Goal: Task Accomplishment & Management: Use online tool/utility

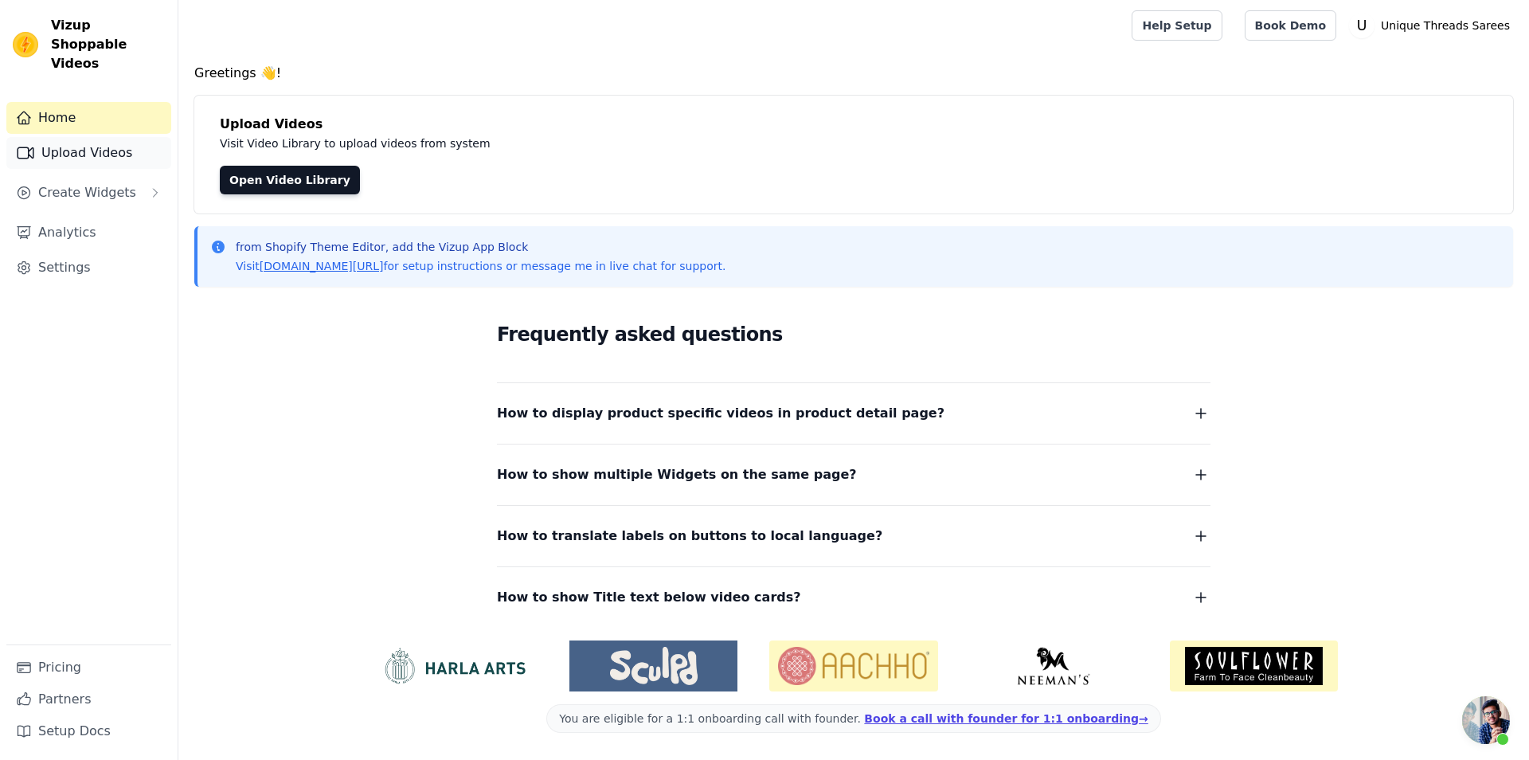
click at [80, 137] on link "Upload Videos" at bounding box center [88, 153] width 165 height 32
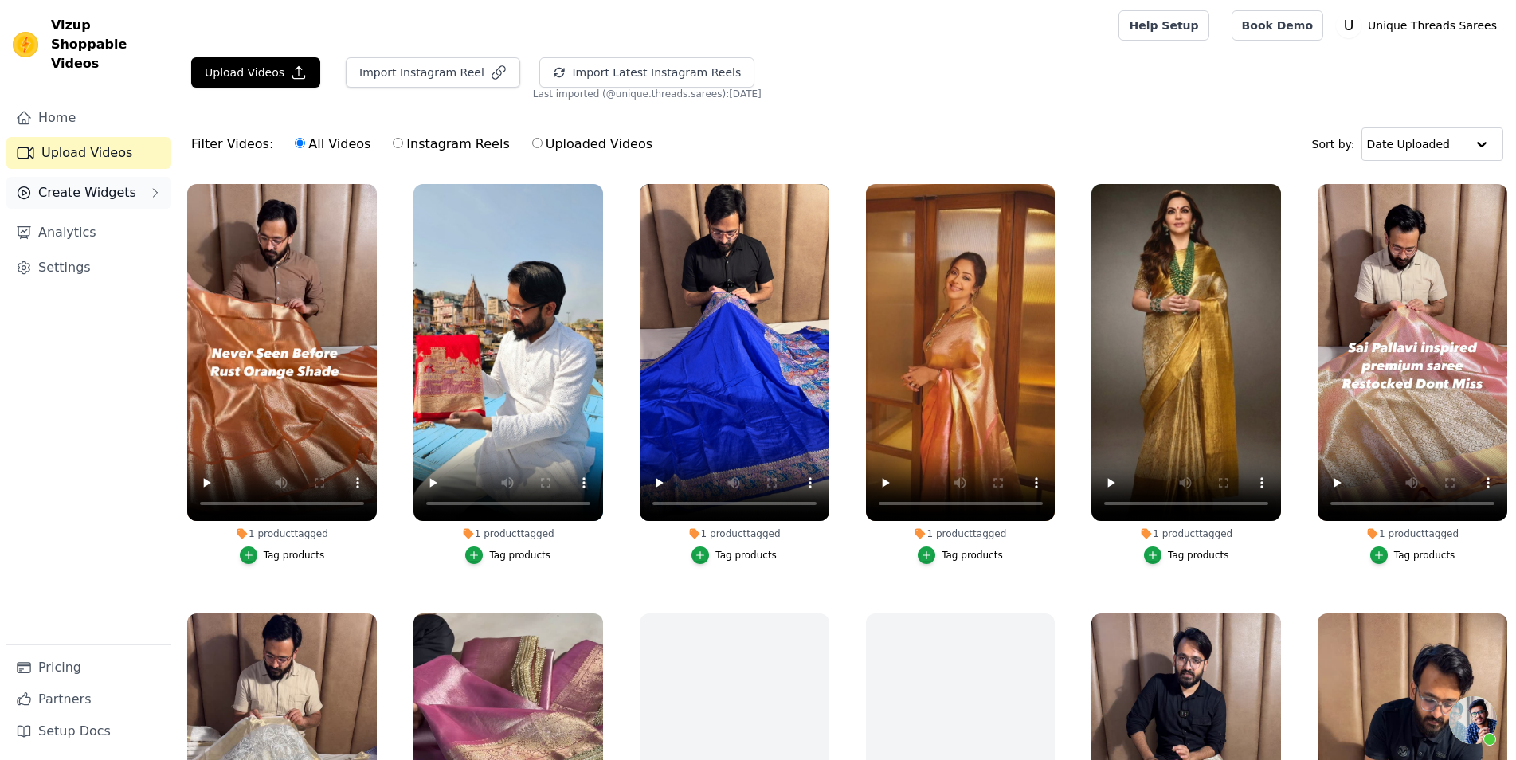
click at [101, 183] on span "Create Widgets" at bounding box center [87, 192] width 98 height 19
click at [99, 215] on span "Slider Carousels" at bounding box center [80, 223] width 90 height 16
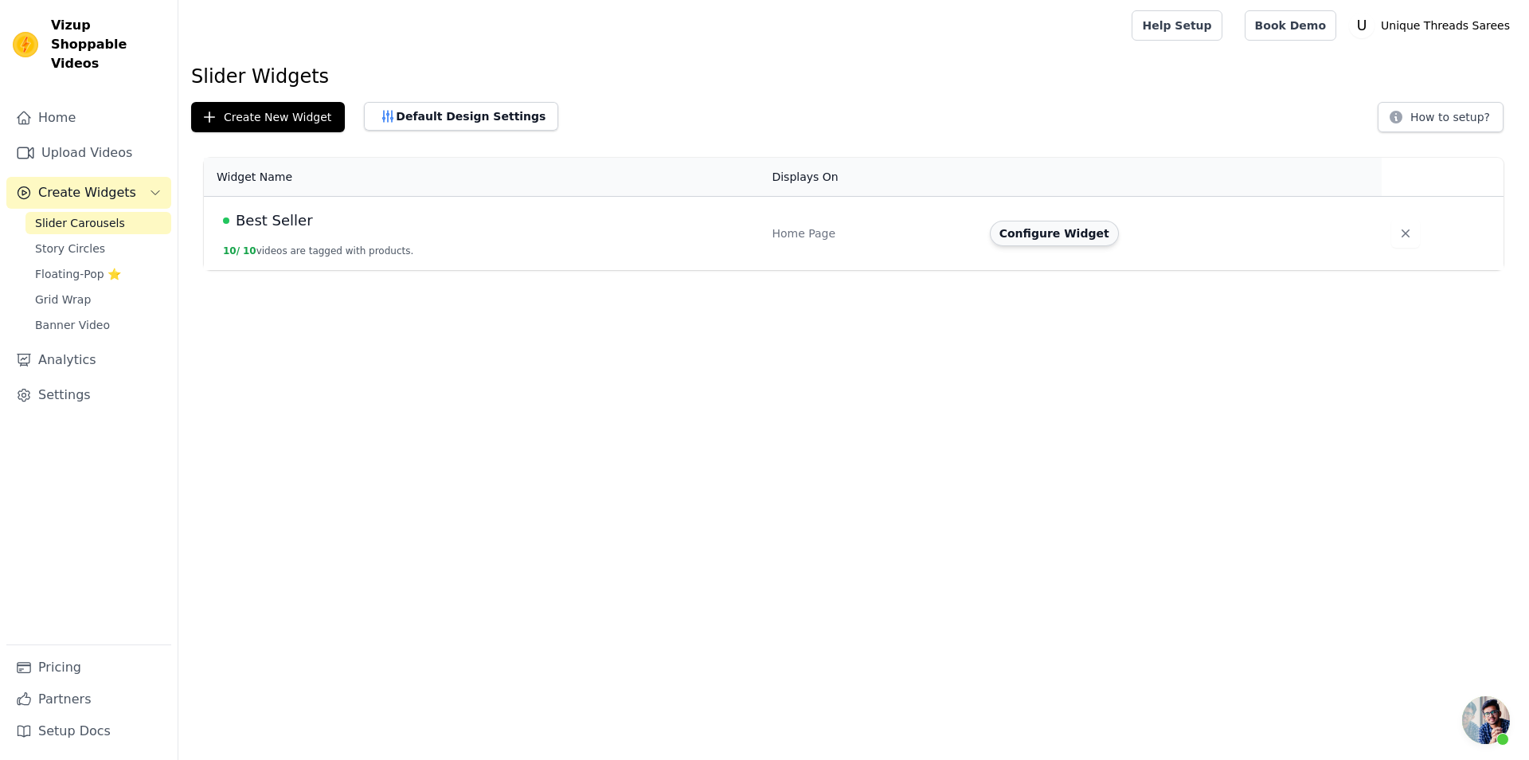
click at [1034, 229] on button "Configure Widget" at bounding box center [1054, 233] width 129 height 25
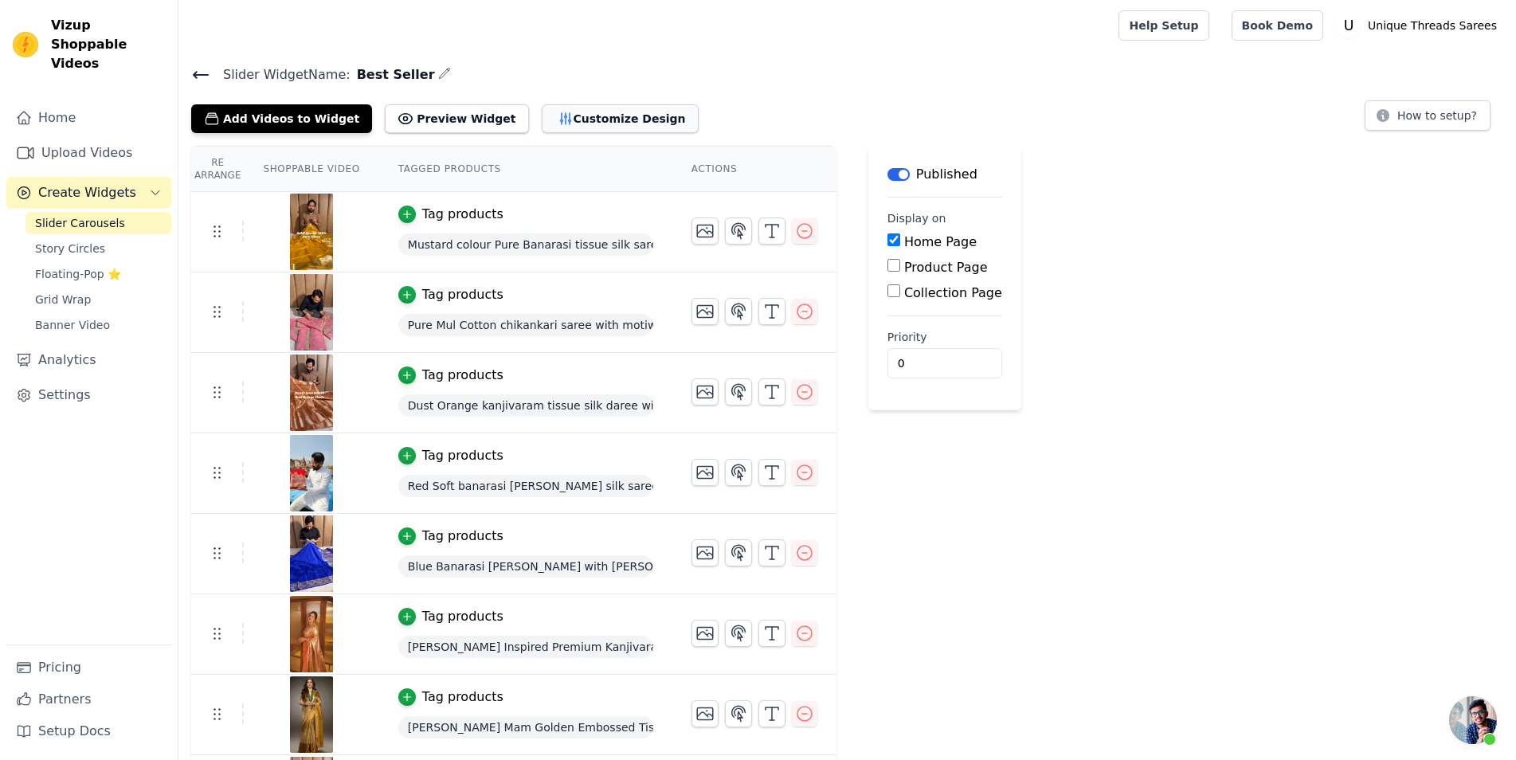
click at [546, 123] on button "Customize Design" at bounding box center [620, 118] width 157 height 29
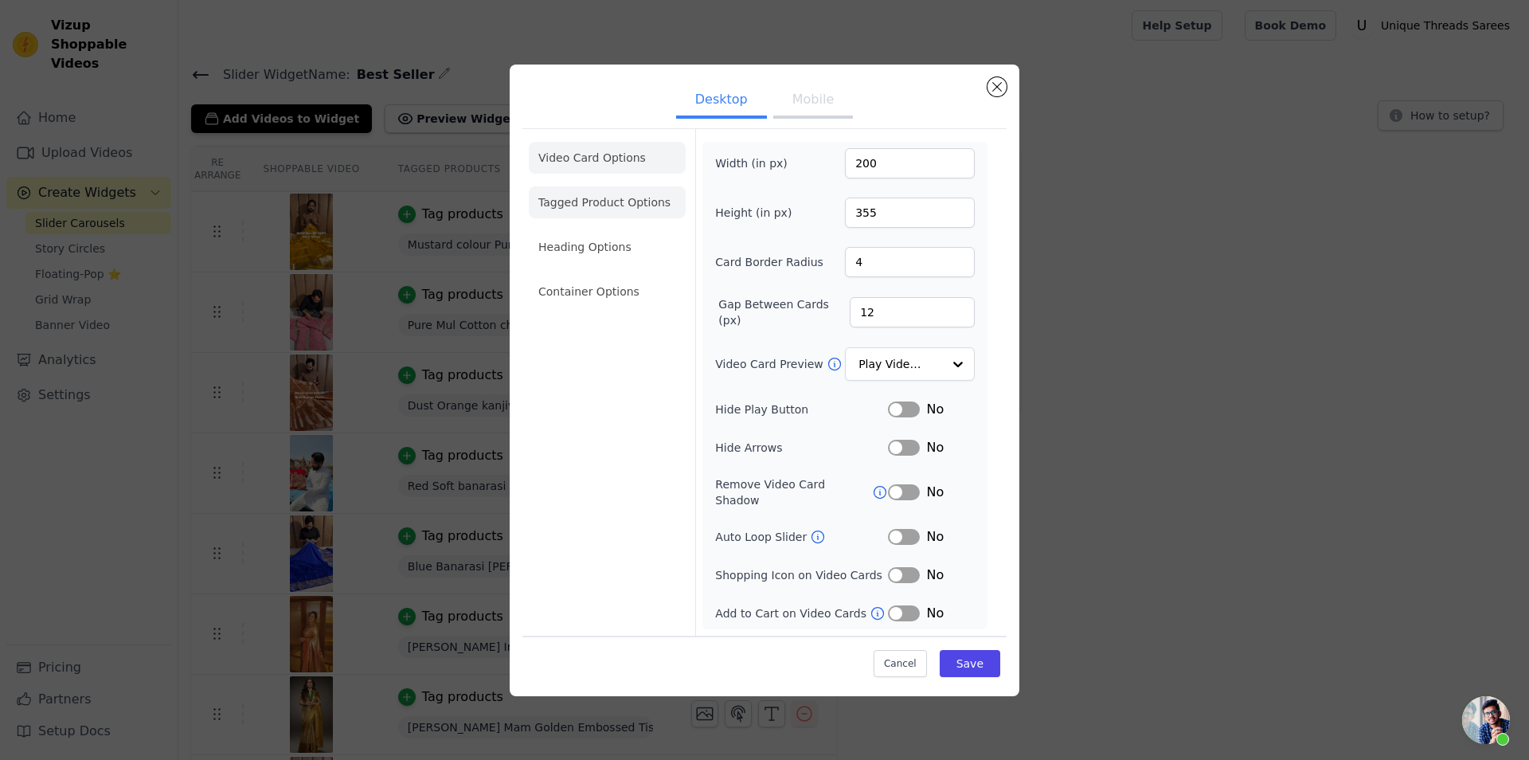
click at [640, 209] on li "Tagged Product Options" at bounding box center [607, 202] width 157 height 32
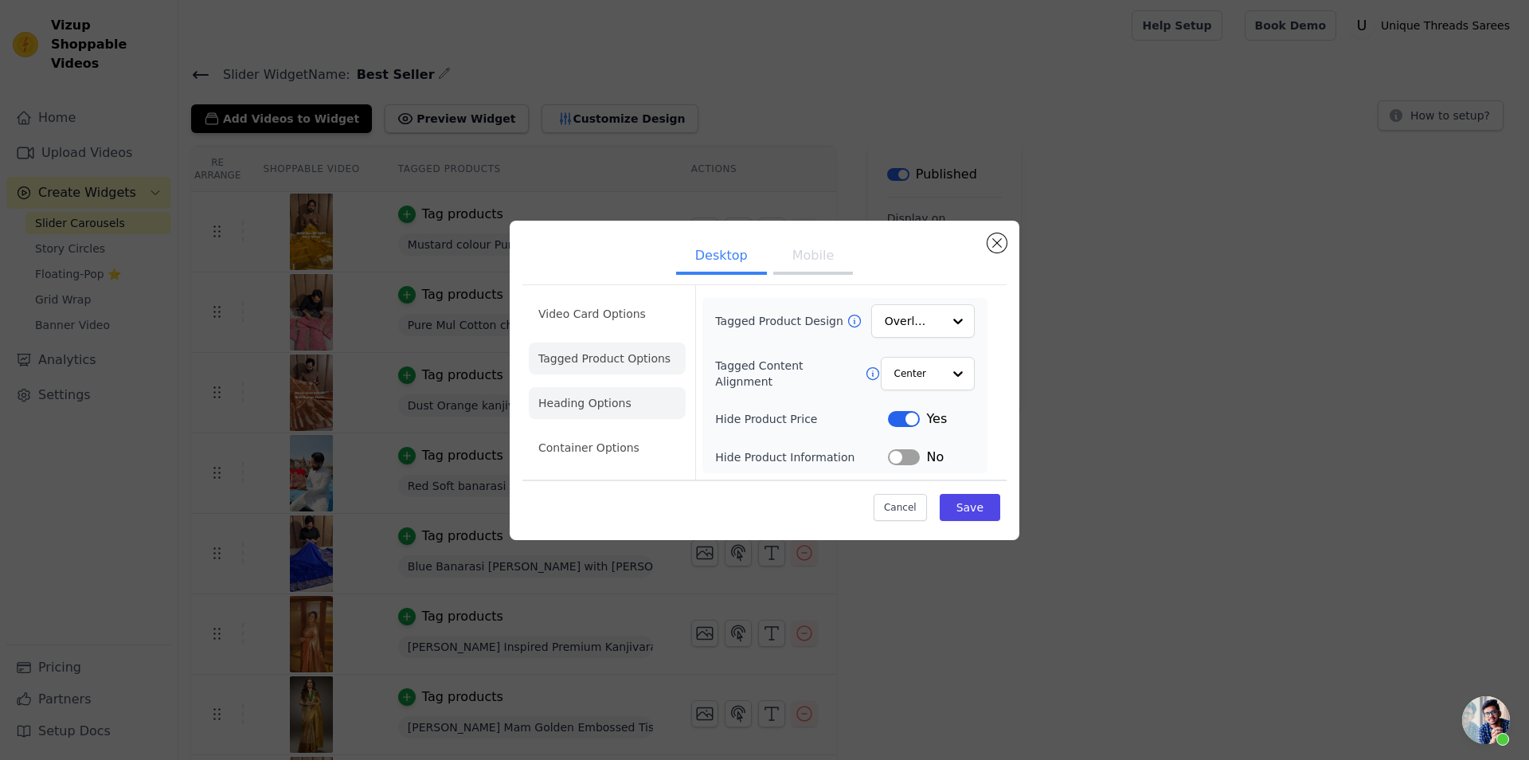
click at [587, 408] on li "Heading Options" at bounding box center [607, 403] width 157 height 32
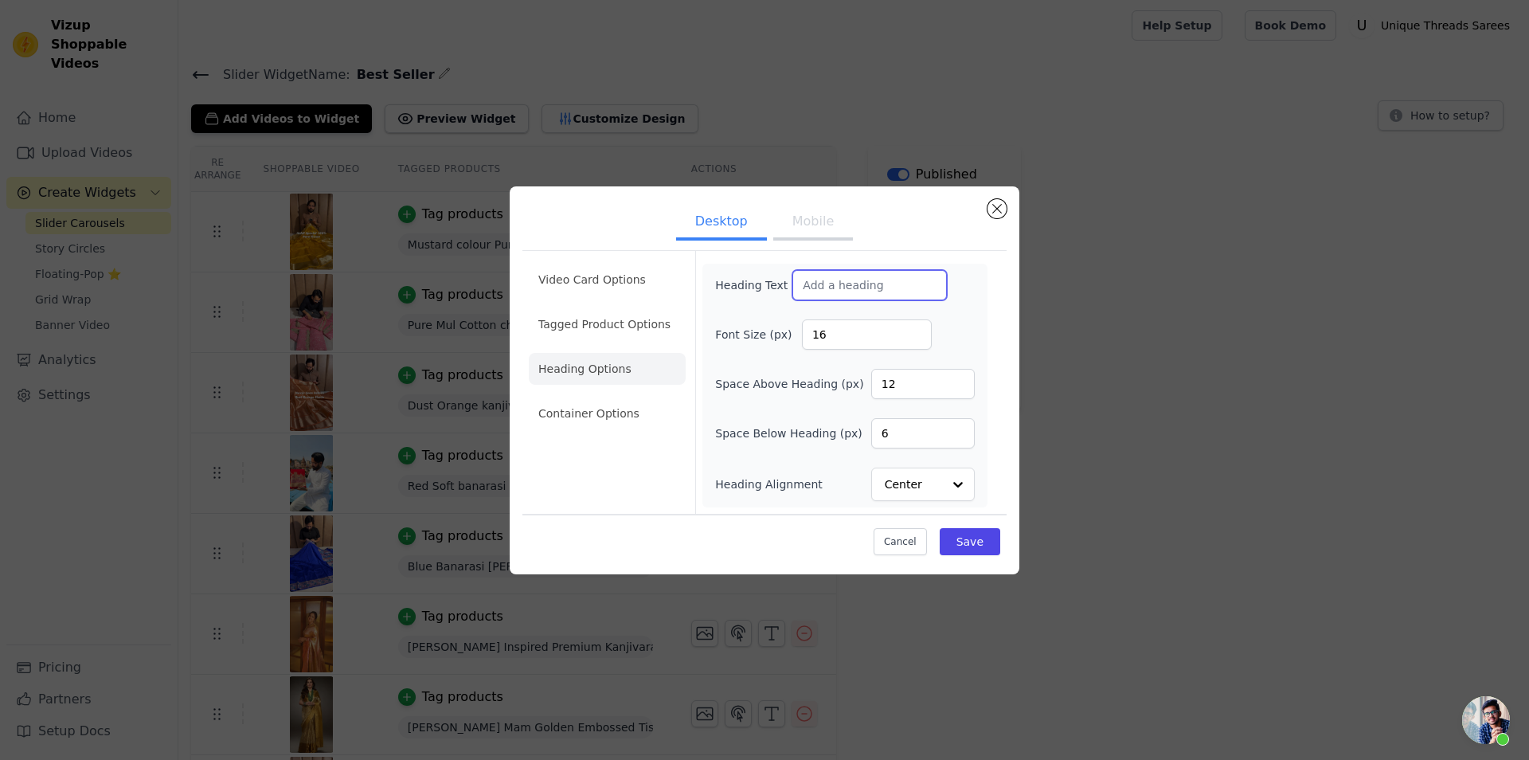
click at [886, 276] on input "Heading Text" at bounding box center [869, 285] width 155 height 30
click at [792, 284] on input "BEST SELLER" at bounding box center [869, 285] width 155 height 30
type input "OUR BEST SELLER"
click at [978, 549] on button "Save" at bounding box center [970, 541] width 61 height 27
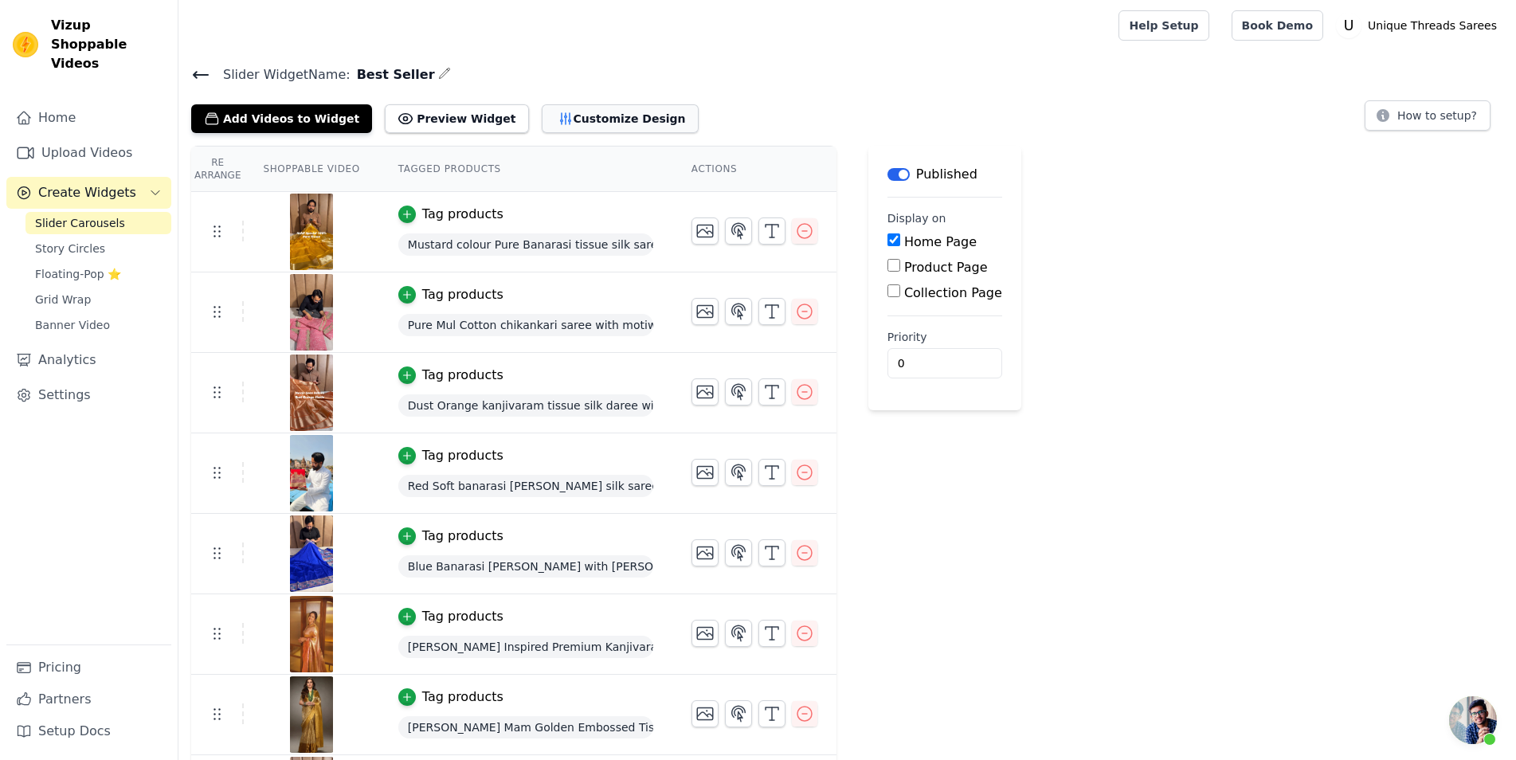
click at [548, 124] on button "Customize Design" at bounding box center [620, 118] width 157 height 29
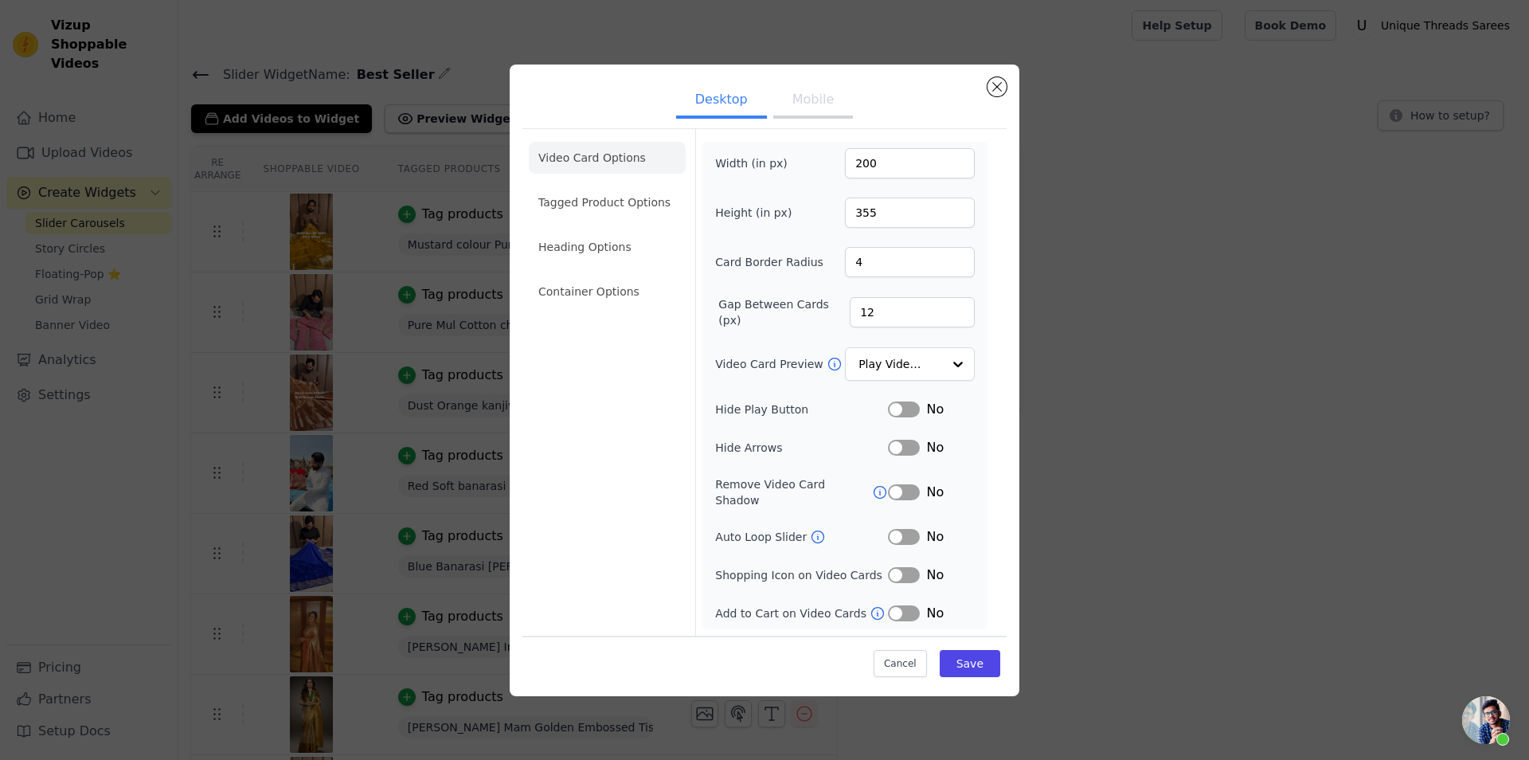
click at [568, 37] on div "Desktop Mobile Video Card Options Tagged Product Options Heading Options Contai…" at bounding box center [764, 380] width 1529 height 760
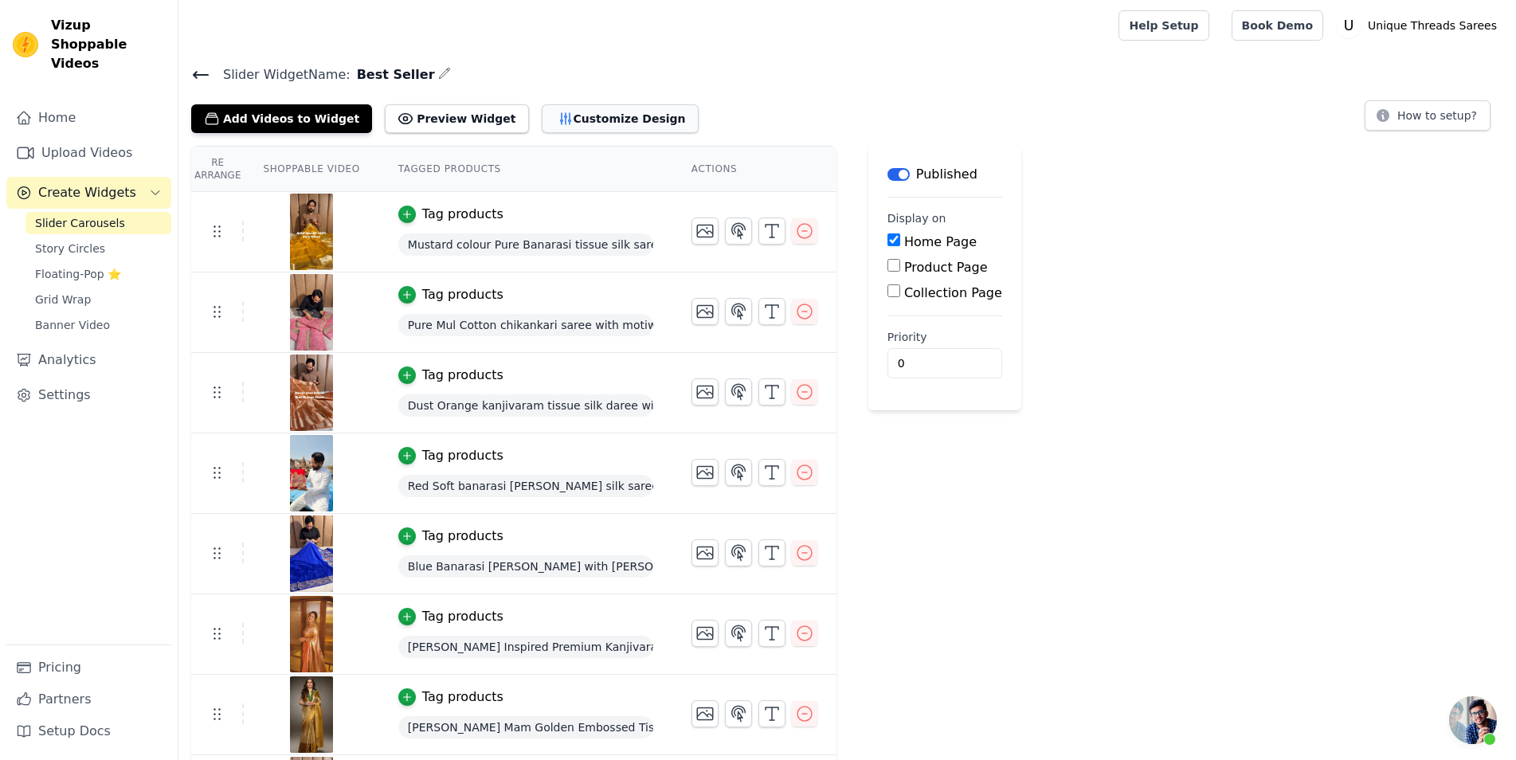
click at [564, 118] on button "Customize Design" at bounding box center [620, 118] width 157 height 29
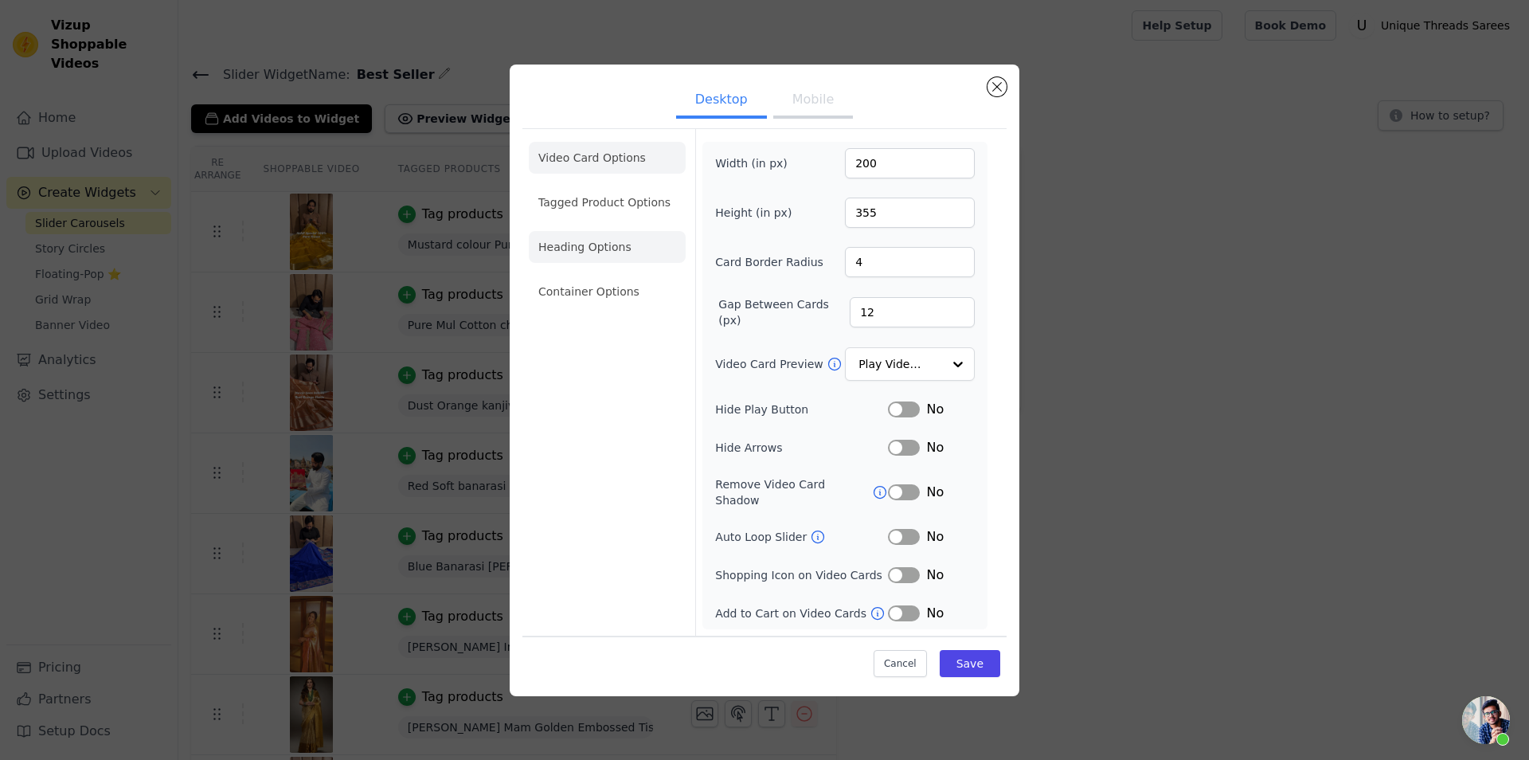
click at [608, 256] on li "Heading Options" at bounding box center [607, 247] width 157 height 32
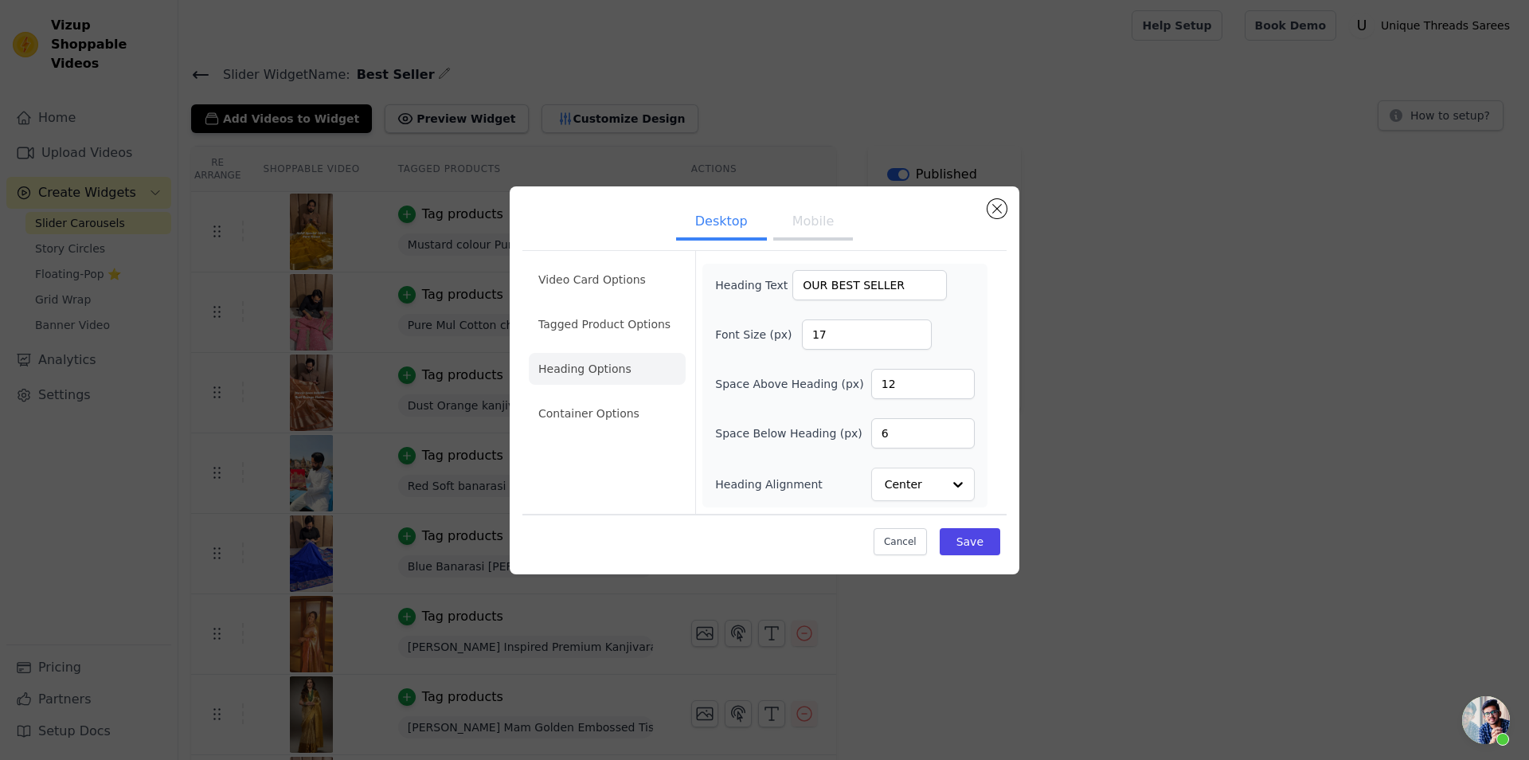
click at [911, 331] on input "17" at bounding box center [867, 334] width 130 height 30
click at [911, 331] on input "18" at bounding box center [867, 334] width 130 height 30
click at [911, 331] on input "19" at bounding box center [867, 334] width 130 height 30
click at [911, 331] on input "20" at bounding box center [867, 334] width 130 height 30
click at [911, 331] on input "21" at bounding box center [867, 334] width 130 height 30
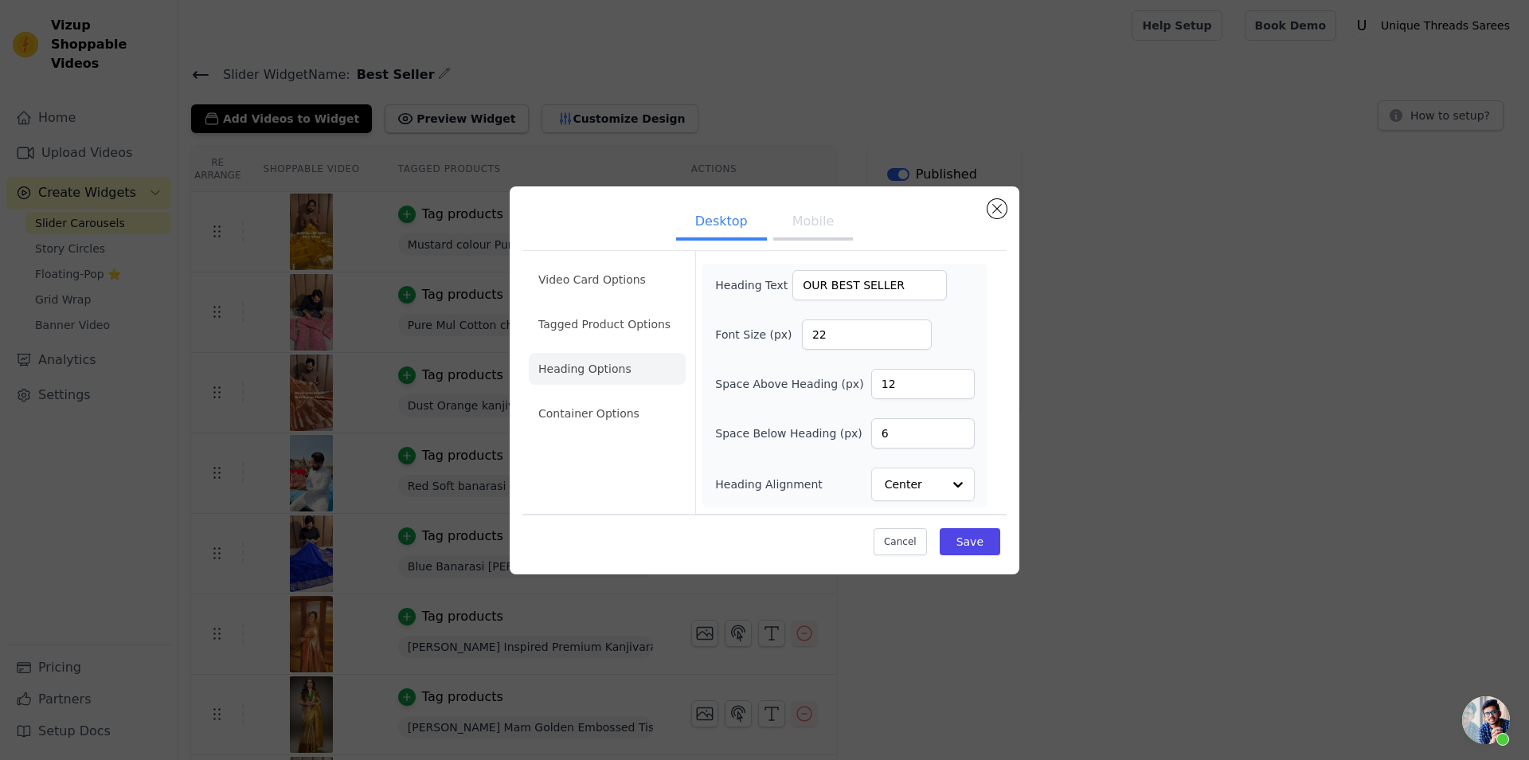
click at [911, 331] on input "22" at bounding box center [867, 334] width 130 height 30
click at [911, 331] on input "23" at bounding box center [867, 334] width 130 height 30
click at [911, 331] on input "24" at bounding box center [867, 334] width 130 height 30
click at [911, 331] on input "25" at bounding box center [867, 334] width 130 height 30
type input "26"
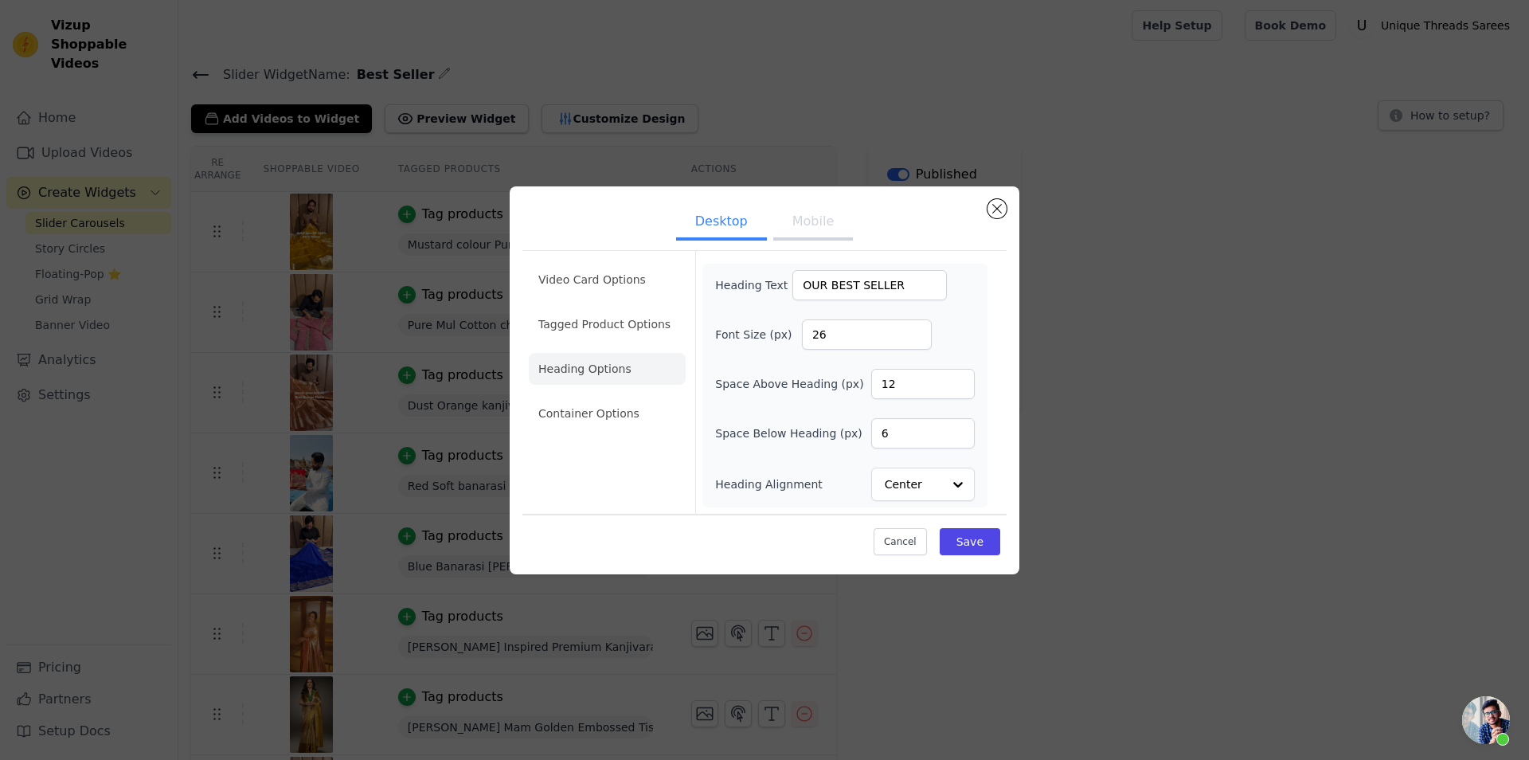
click at [911, 331] on input "26" at bounding box center [867, 334] width 130 height 30
drag, startPoint x: 904, startPoint y: 382, endPoint x: 841, endPoint y: 381, distance: 62.9
click at [871, 381] on input "12" at bounding box center [923, 384] width 104 height 30
type input "6"
click at [795, 530] on div "Cancel Save" at bounding box center [764, 538] width 484 height 48
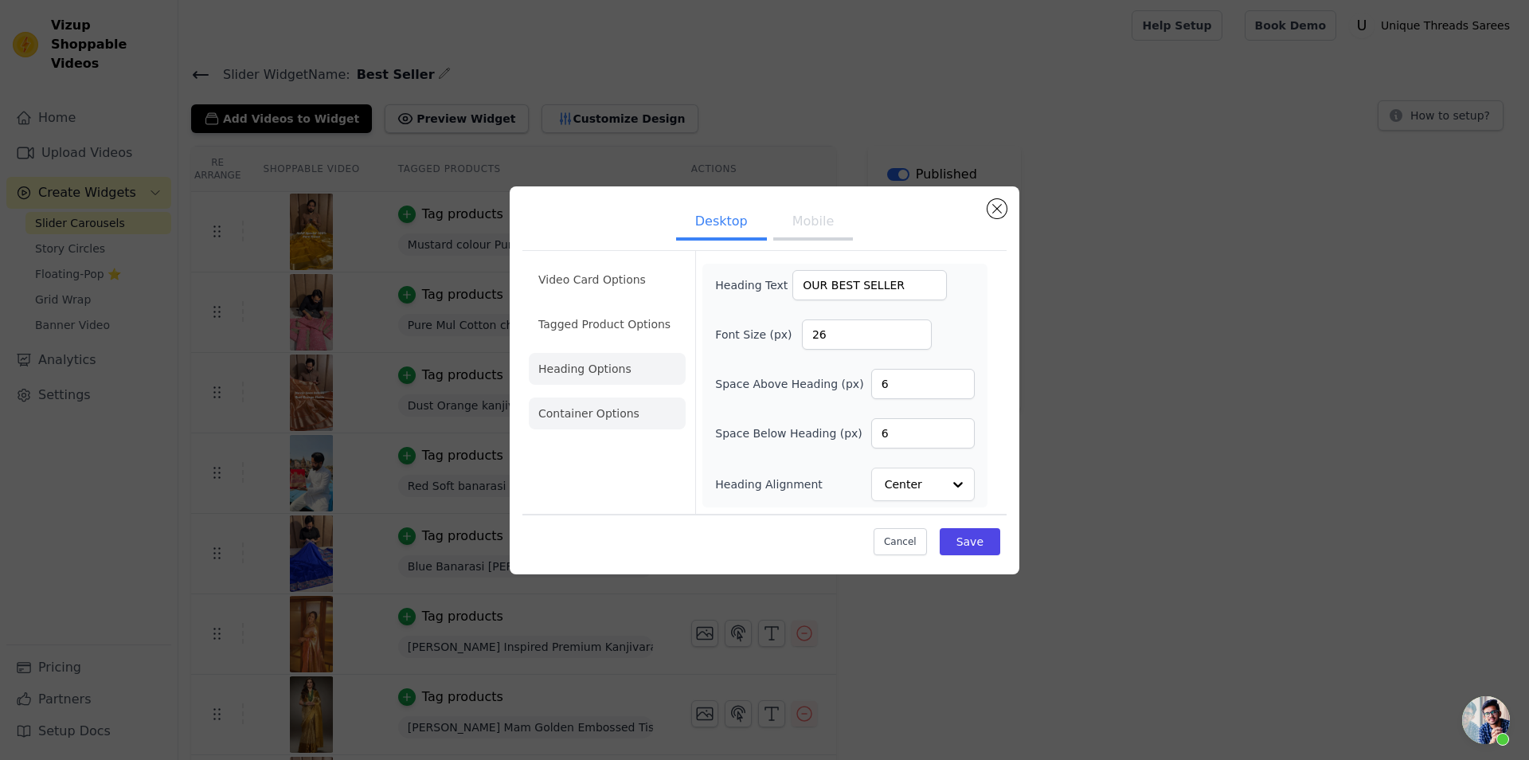
click at [604, 416] on li "Container Options" at bounding box center [607, 413] width 157 height 32
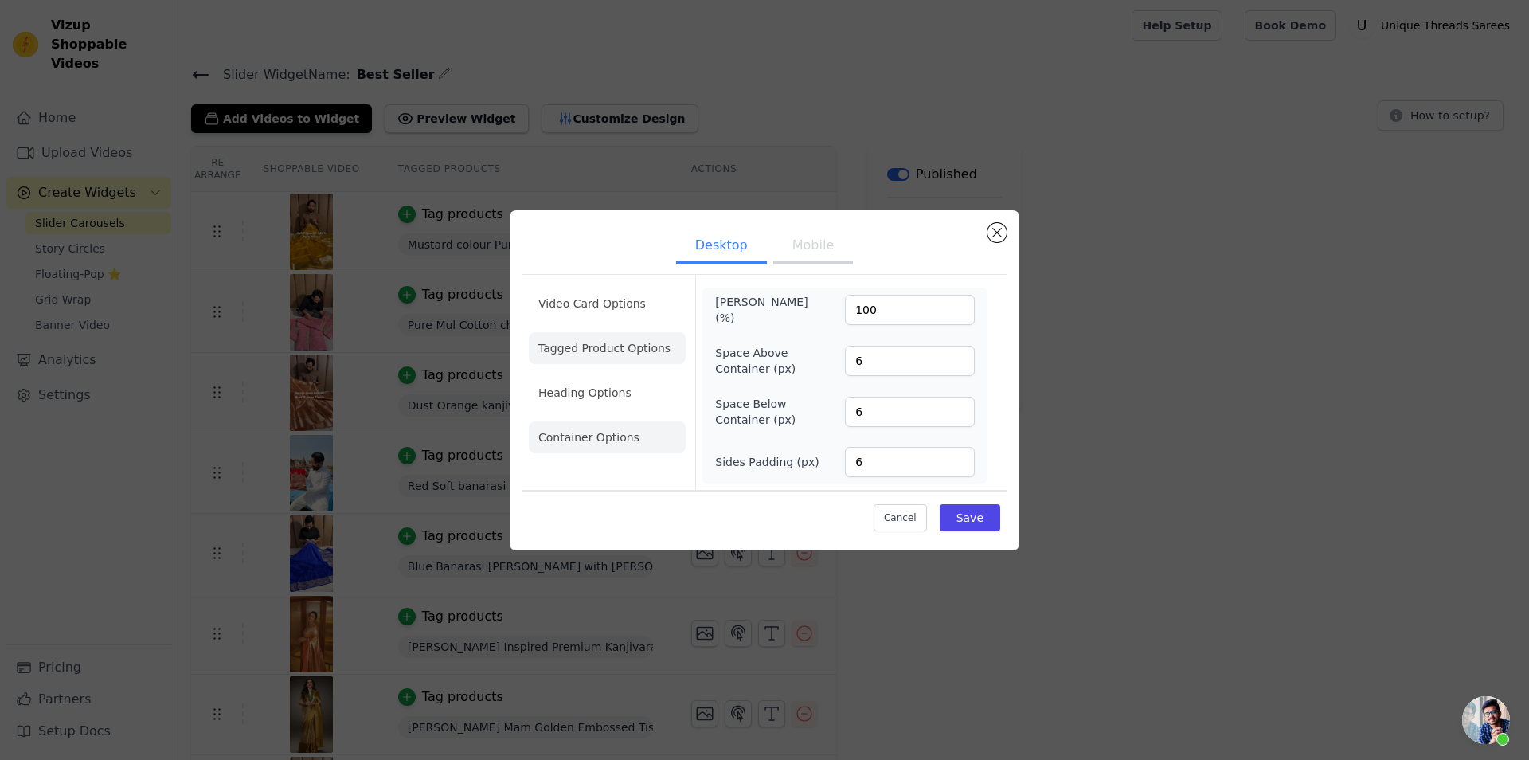
click at [590, 353] on li "Tagged Product Options" at bounding box center [607, 348] width 157 height 32
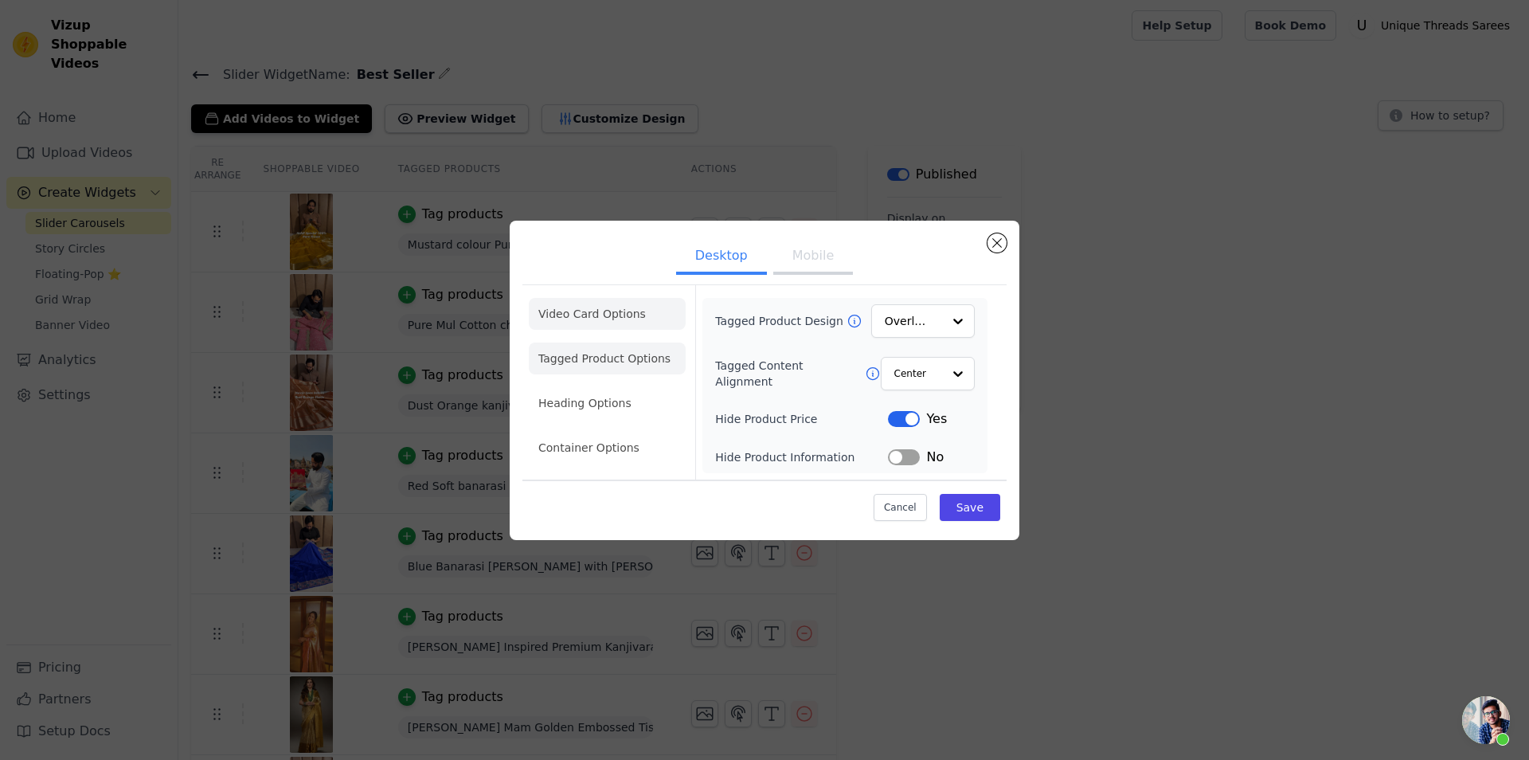
click at [629, 311] on li "Video Card Options" at bounding box center [607, 314] width 157 height 32
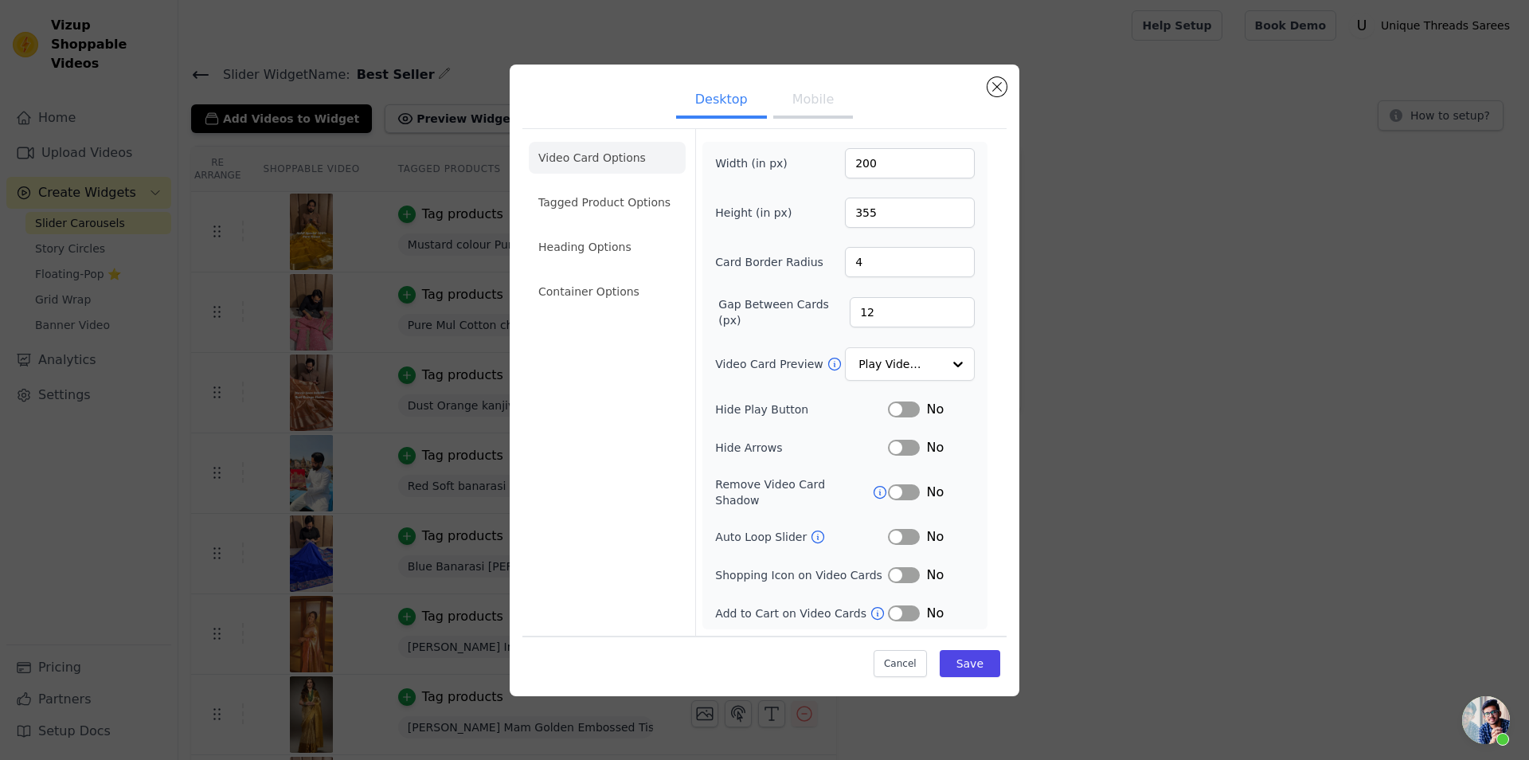
click at [903, 533] on button "Label" at bounding box center [904, 537] width 32 height 16
click at [903, 417] on button "Label" at bounding box center [904, 409] width 32 height 16
click at [807, 107] on button "Mobile" at bounding box center [813, 101] width 80 height 35
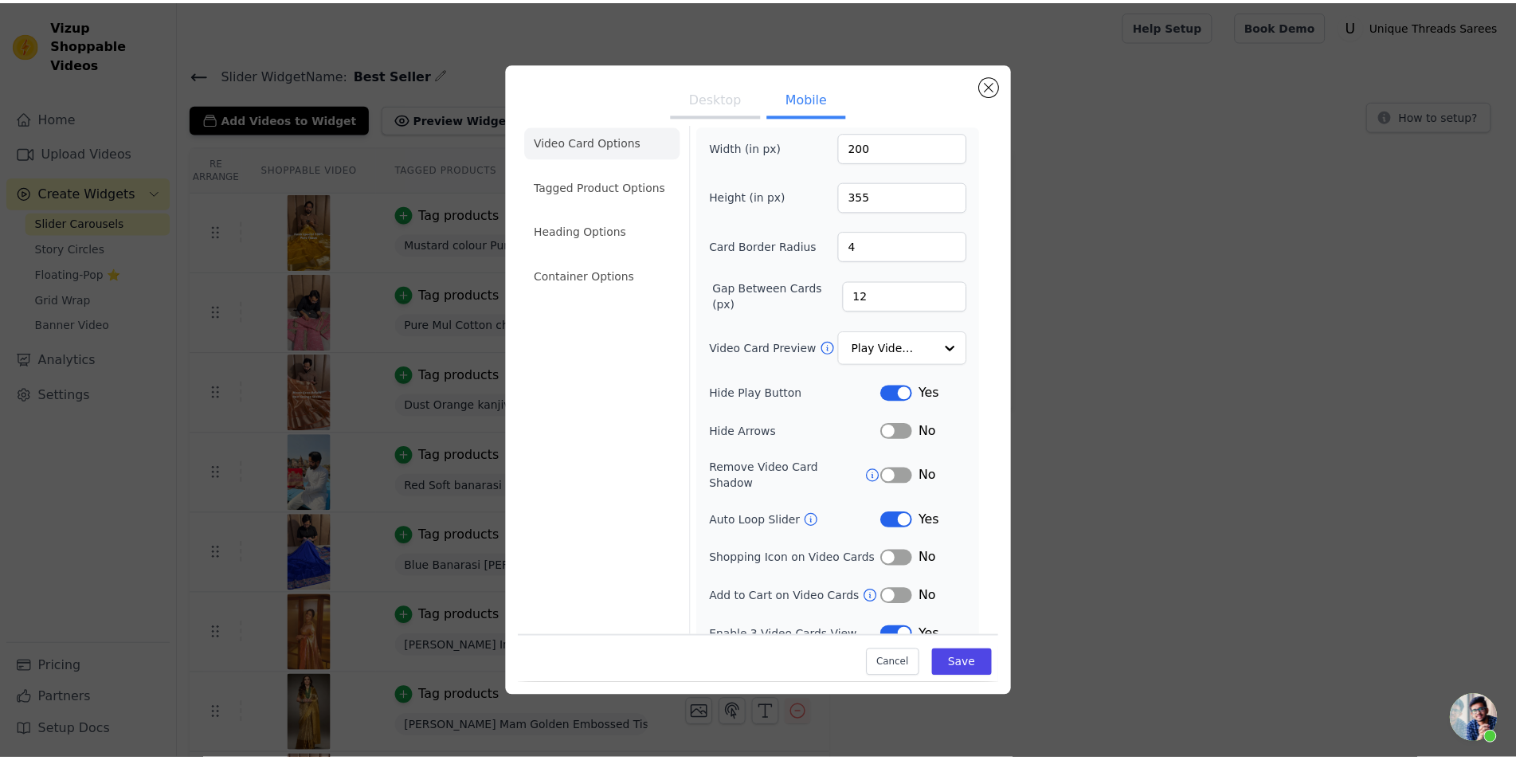
scroll to position [22, 0]
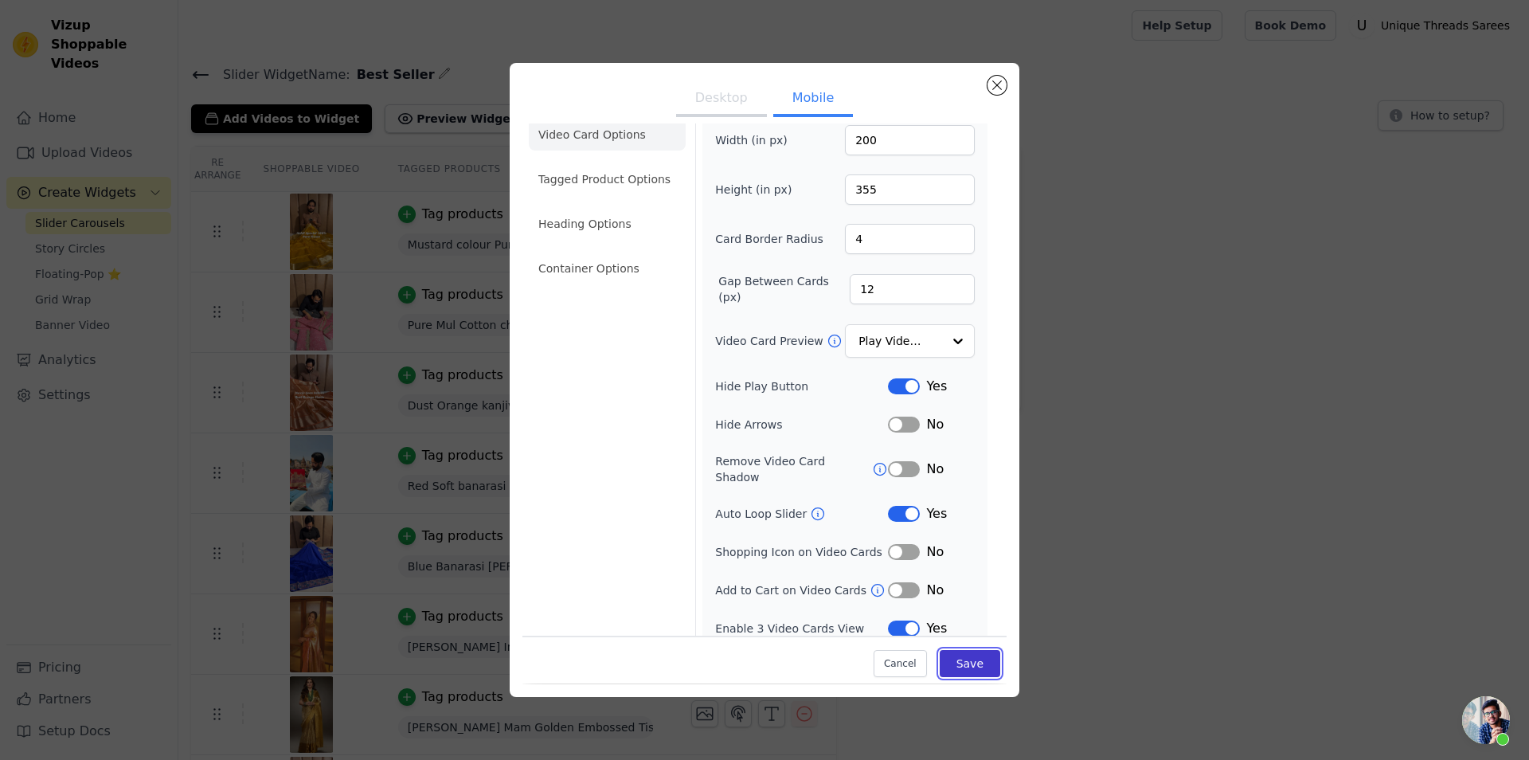
click at [971, 663] on button "Save" at bounding box center [970, 664] width 61 height 27
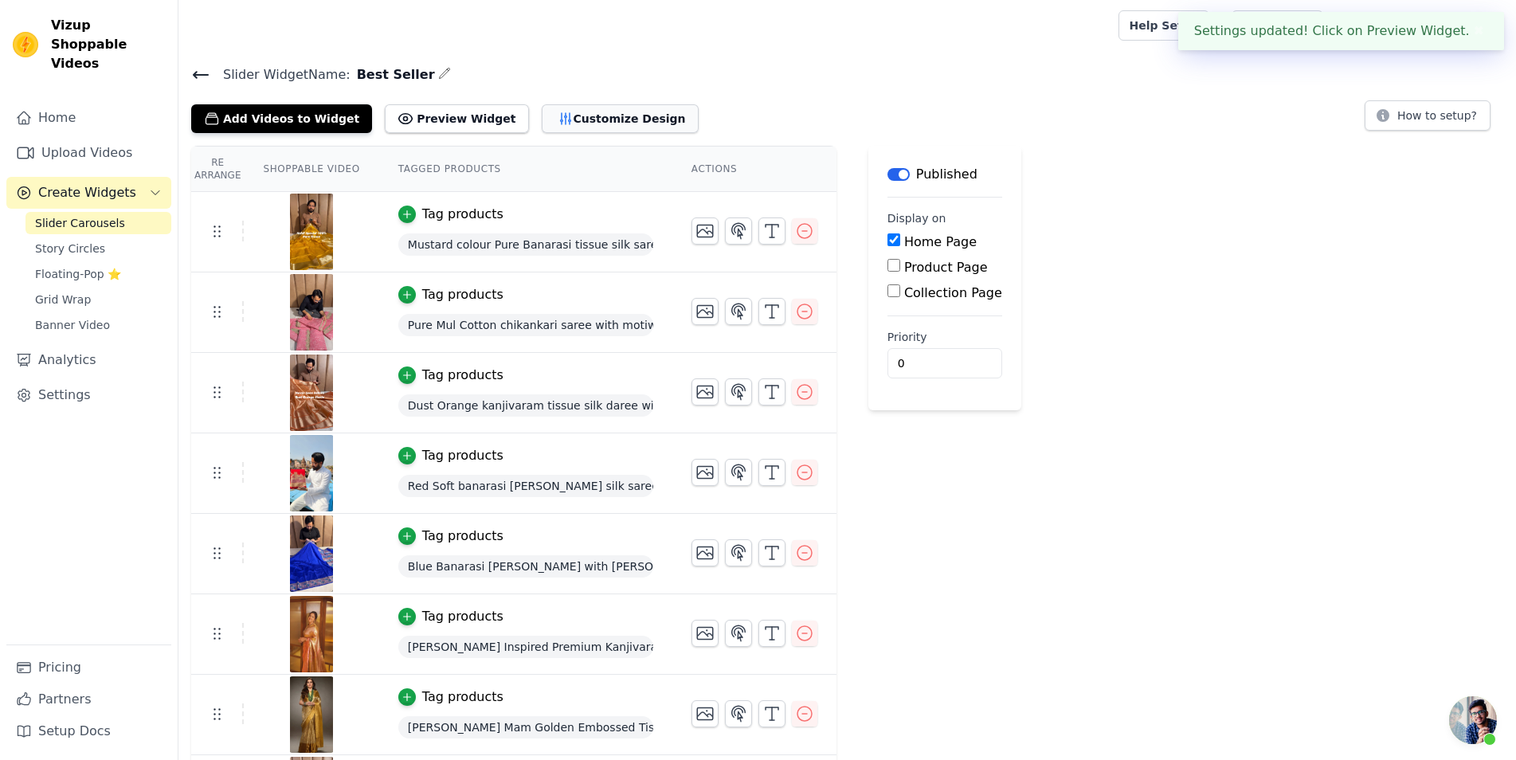
click at [571, 111] on button "Customize Design" at bounding box center [620, 118] width 157 height 29
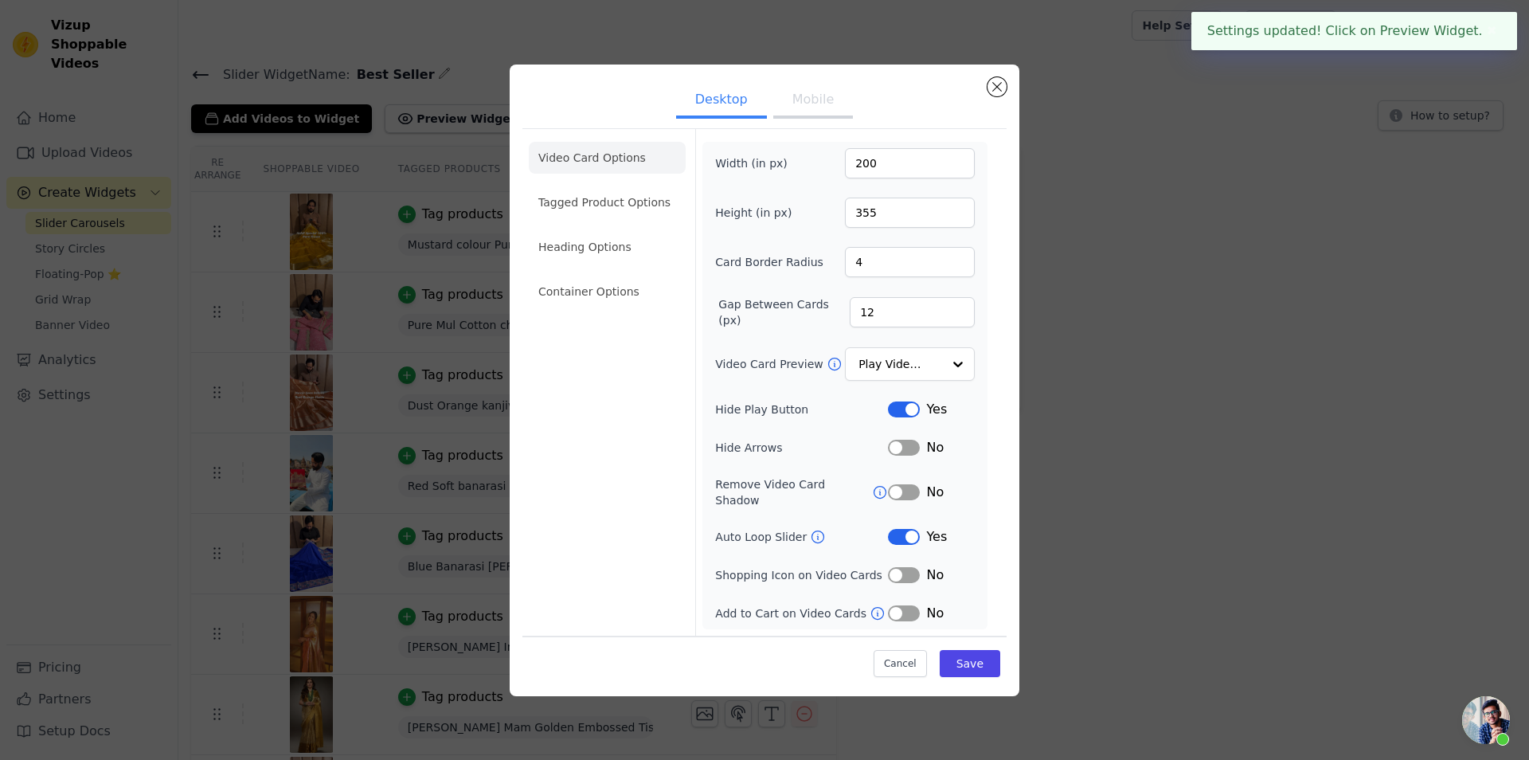
click at [804, 105] on button "Mobile" at bounding box center [813, 101] width 80 height 35
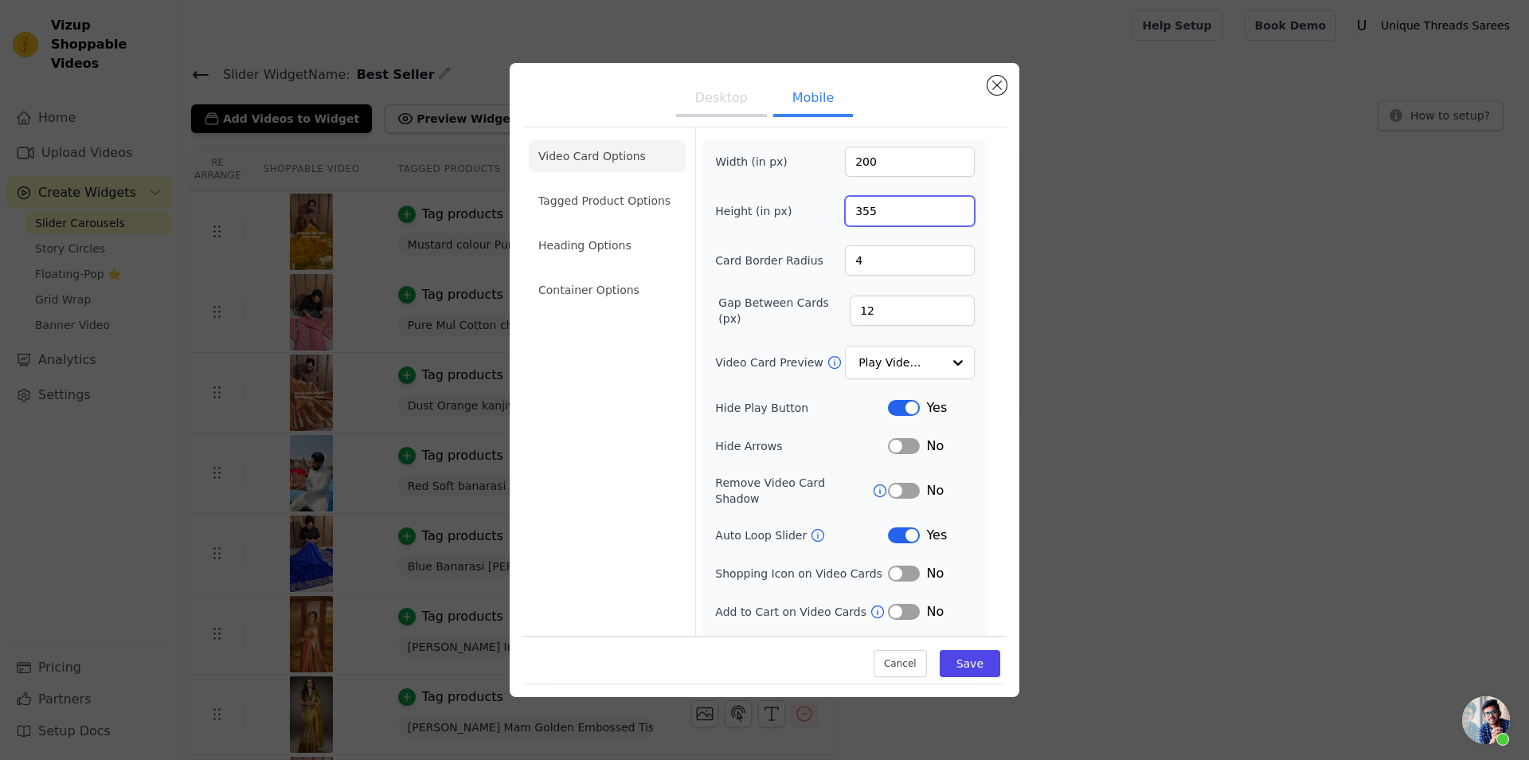
drag, startPoint x: 887, startPoint y: 207, endPoint x: 836, endPoint y: 207, distance: 51.0
click at [845, 207] on input "355" at bounding box center [910, 211] width 130 height 30
click at [875, 222] on input "355" at bounding box center [910, 211] width 130 height 30
type input "340"
click at [969, 665] on button "Save" at bounding box center [970, 664] width 61 height 27
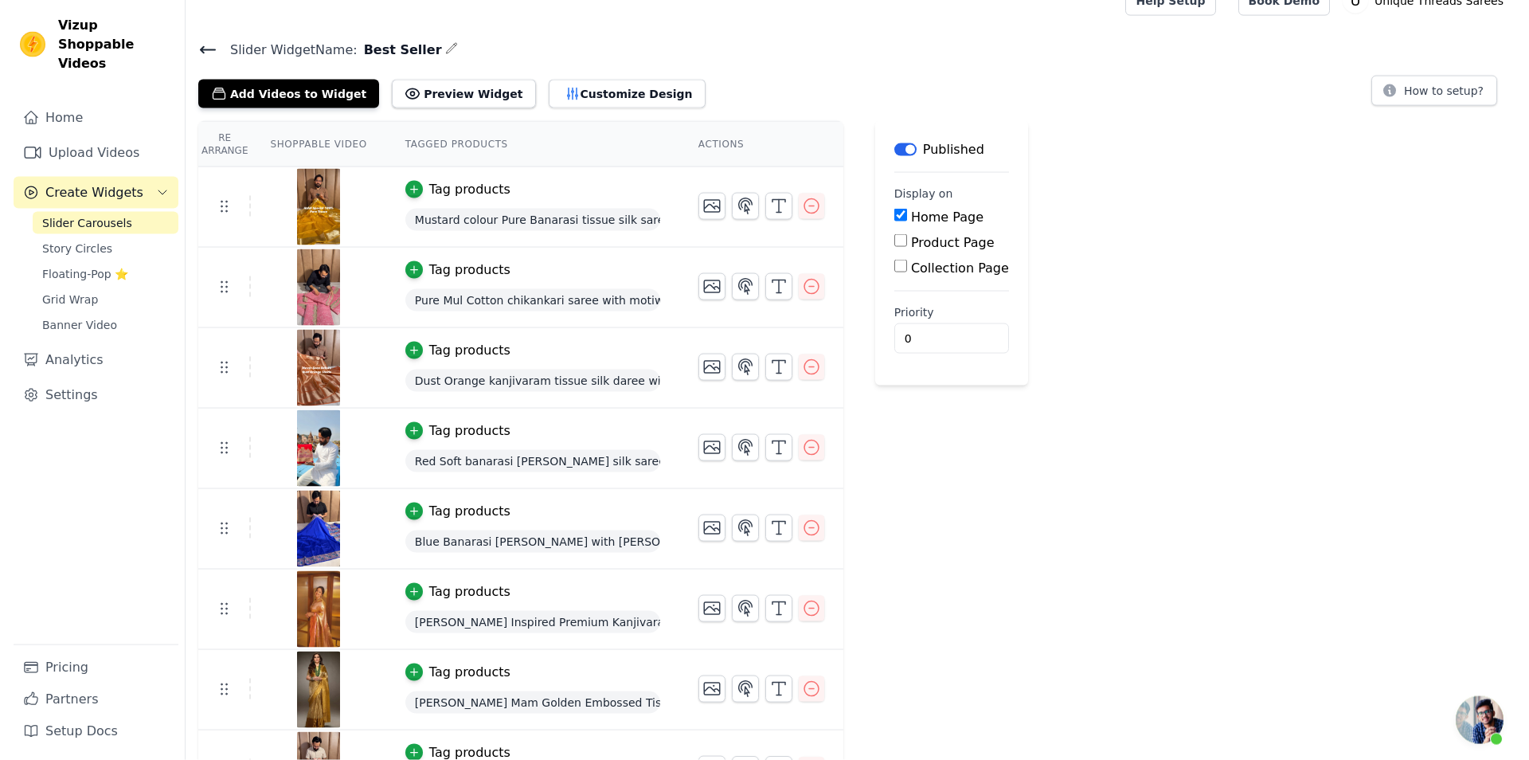
scroll to position [0, 0]
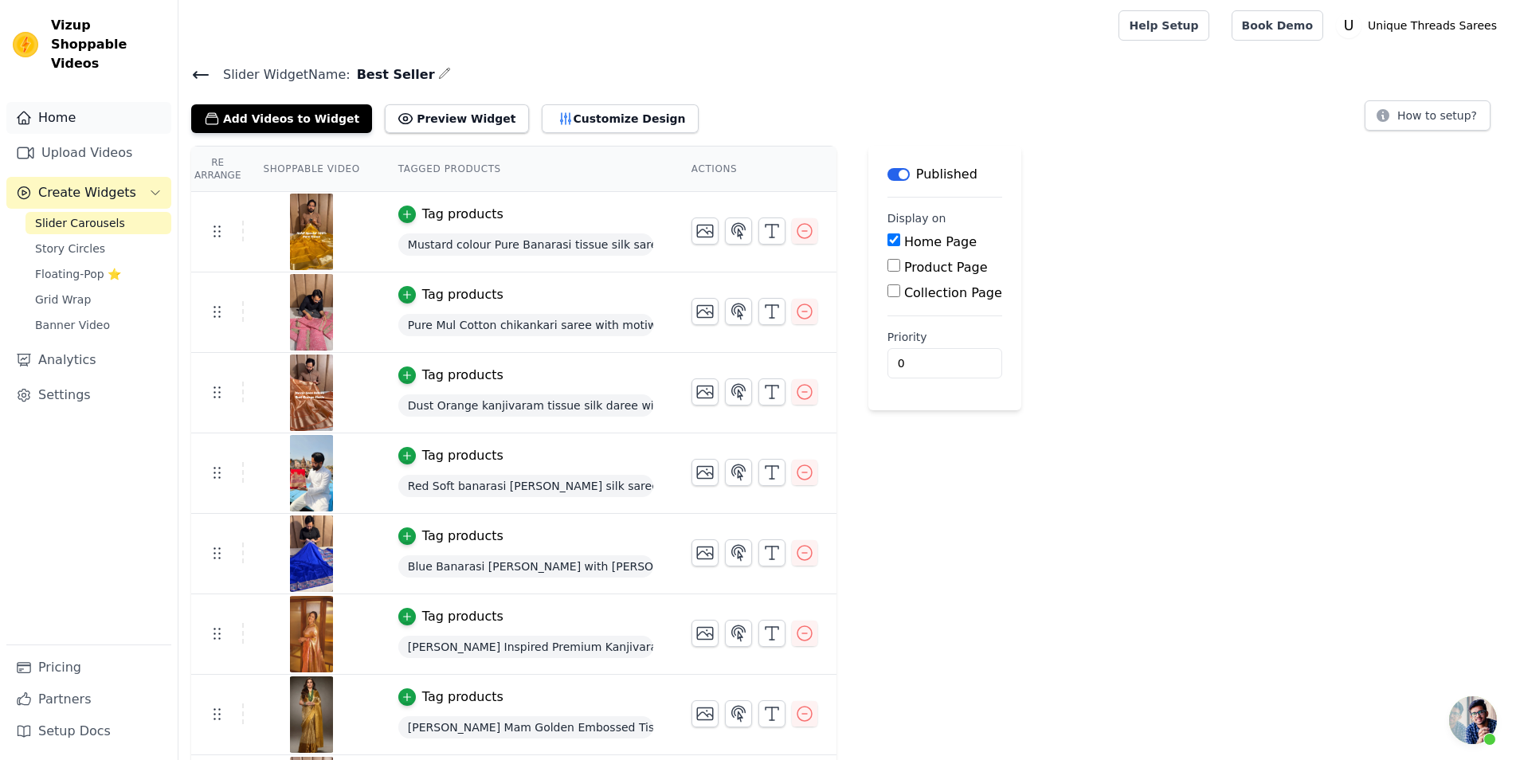
click at [76, 102] on link "Home" at bounding box center [88, 118] width 165 height 32
